Goal: Check status: Check status

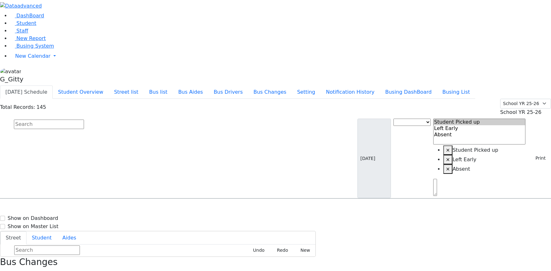
select select
click at [22, 49] on span "Busing System" at bounding box center [35, 46] width 38 height 6
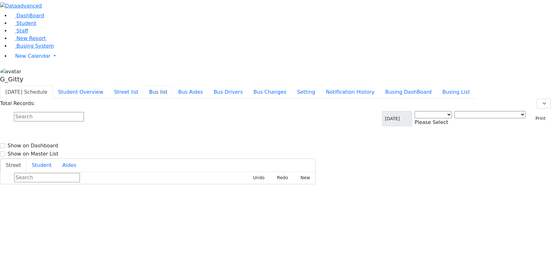
click at [173, 86] on button "Bus list" at bounding box center [158, 92] width 29 height 13
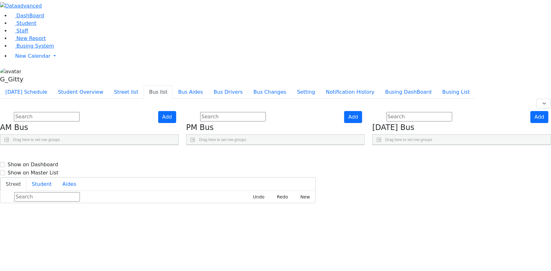
click at [80, 112] on input "text" at bounding box center [47, 116] width 66 height 9
click at [261, 112] on input "text" at bounding box center [233, 116] width 66 height 9
click at [215, 86] on div "Today's Schedule Student Overview Street list Bus list Bus Aides Bus Drivers Bu…" at bounding box center [275, 92] width 551 height 13
click at [80, 112] on input "text" at bounding box center [47, 116] width 66 height 9
drag, startPoint x: 300, startPoint y: 37, endPoint x: 280, endPoint y: 42, distance: 20.2
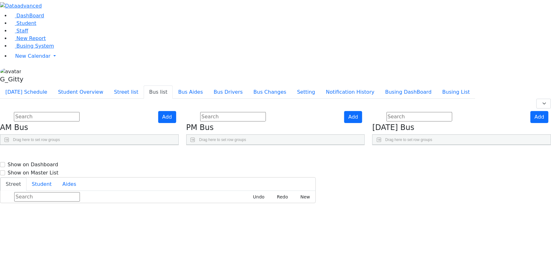
click at [266, 112] on input "text" at bounding box center [233, 116] width 66 height 9
click at [80, 112] on input "text" at bounding box center [47, 116] width 66 height 9
click at [54, 49] on link "Busing System" at bounding box center [32, 46] width 44 height 6
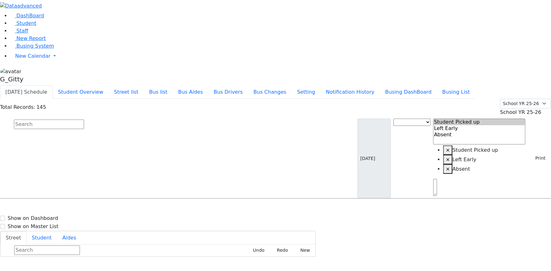
click at [84, 120] on input "text" at bounding box center [49, 124] width 70 height 9
click at [36, 26] on link "Student" at bounding box center [23, 23] width 26 height 6
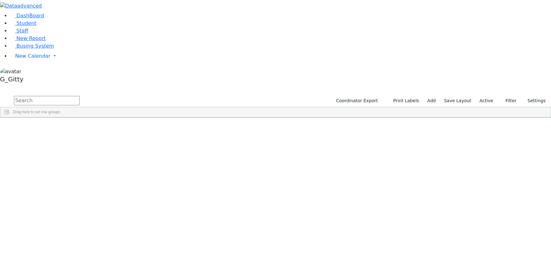
click at [80, 96] on input "text" at bounding box center [47, 100] width 66 height 9
click at [24, 49] on span "Busing System" at bounding box center [35, 46] width 38 height 6
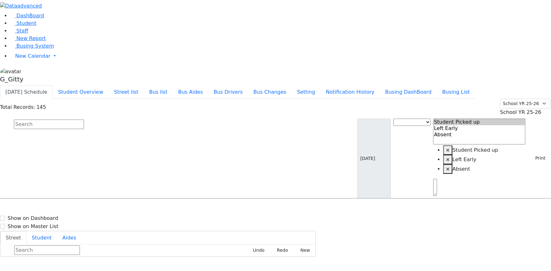
click at [84, 120] on input "text" at bounding box center [49, 124] width 70 height 9
click at [84, 120] on input "me8i" at bounding box center [49, 124] width 70 height 9
type input "meise"
click at [51, 239] on h6 "Meisels Joel" at bounding box center [27, 242] width 46 height 6
select select
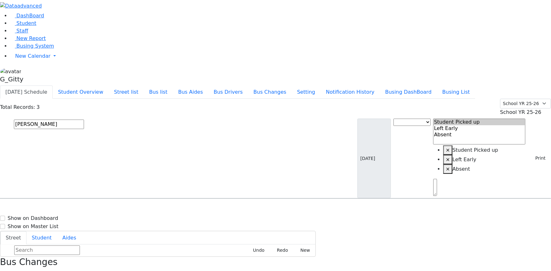
click at [84, 120] on input "meise" at bounding box center [49, 124] width 70 height 9
click at [28, 49] on span "Busing System" at bounding box center [35, 46] width 38 height 6
click at [84, 120] on input "text" at bounding box center [49, 124] width 70 height 9
click at [467, 86] on button "Busing List" at bounding box center [456, 92] width 38 height 13
